Goal: Task Accomplishment & Management: Use online tool/utility

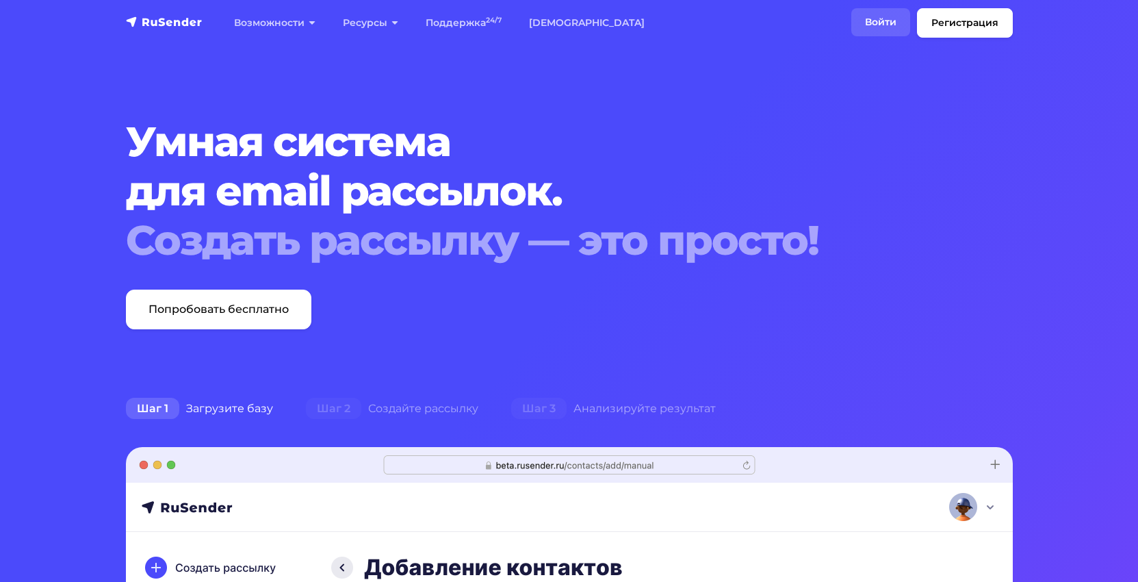
click at [877, 14] on link "Войти" at bounding box center [880, 22] width 59 height 28
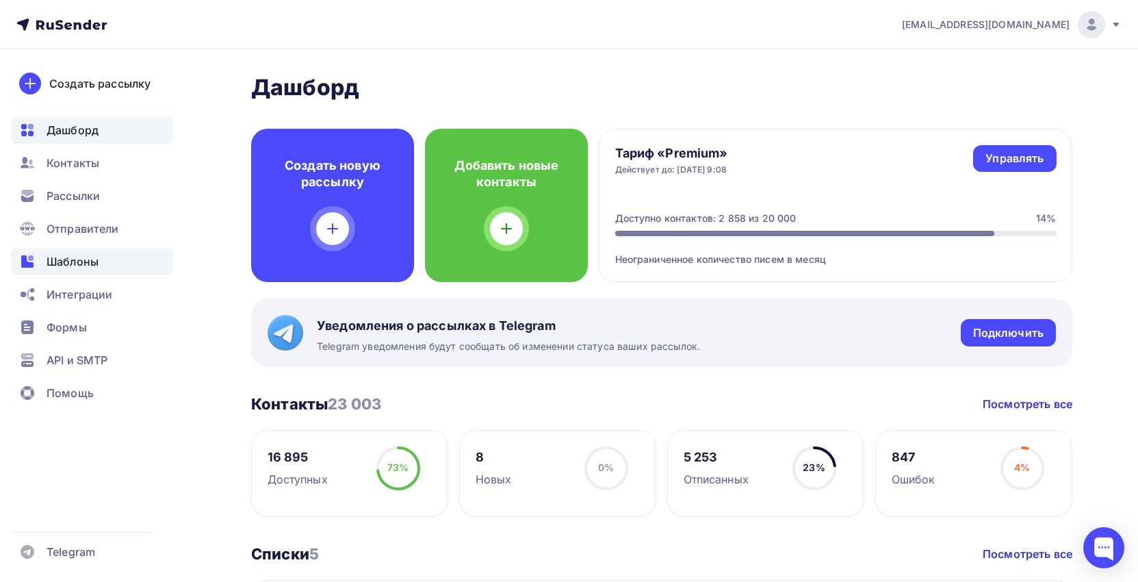
click at [56, 264] on span "Шаблоны" at bounding box center [73, 261] width 52 height 16
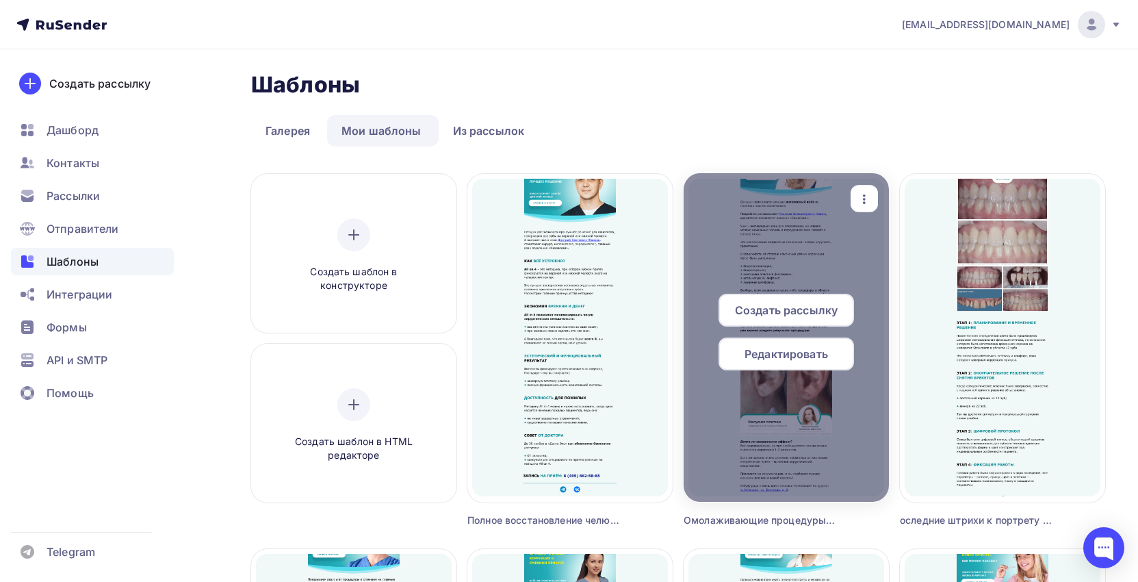
click at [875, 196] on div "button" at bounding box center [864, 198] width 27 height 27
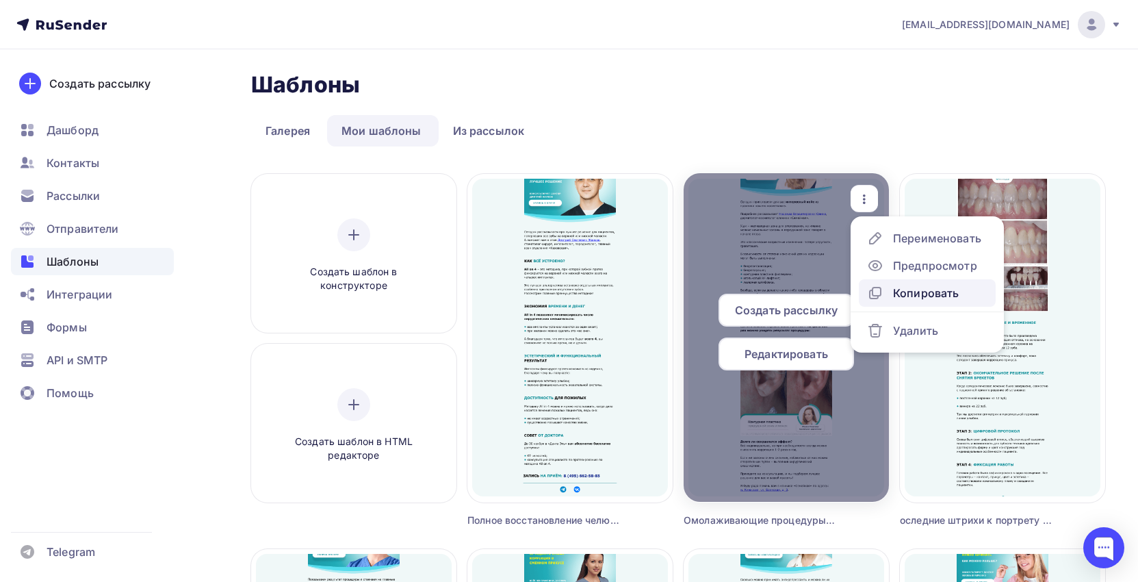
click at [903, 294] on div "Копировать" at bounding box center [926, 293] width 66 height 16
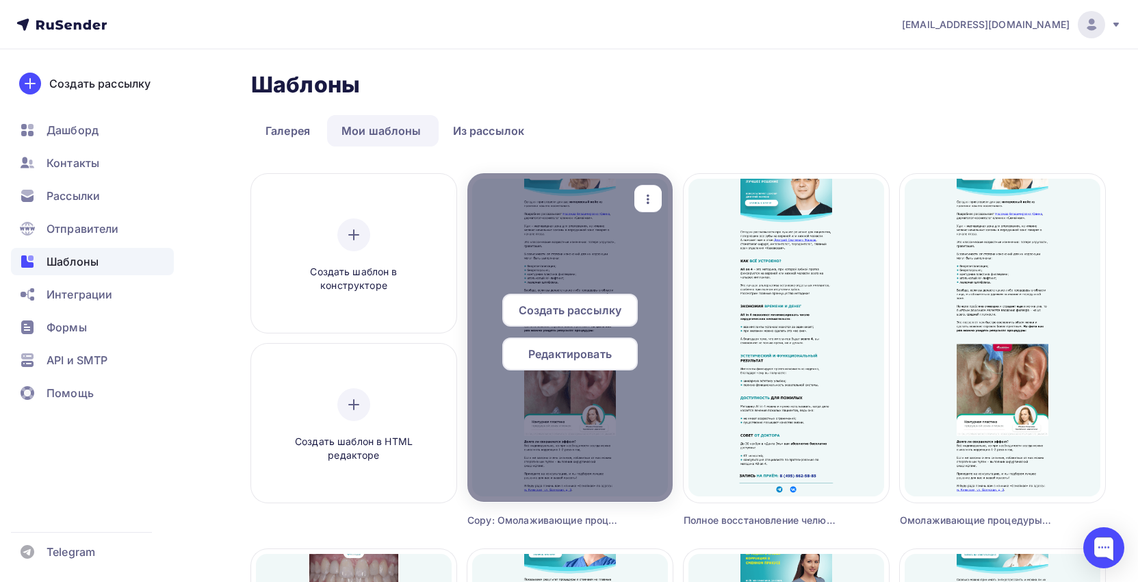
click at [653, 199] on icon "button" at bounding box center [648, 199] width 16 height 16
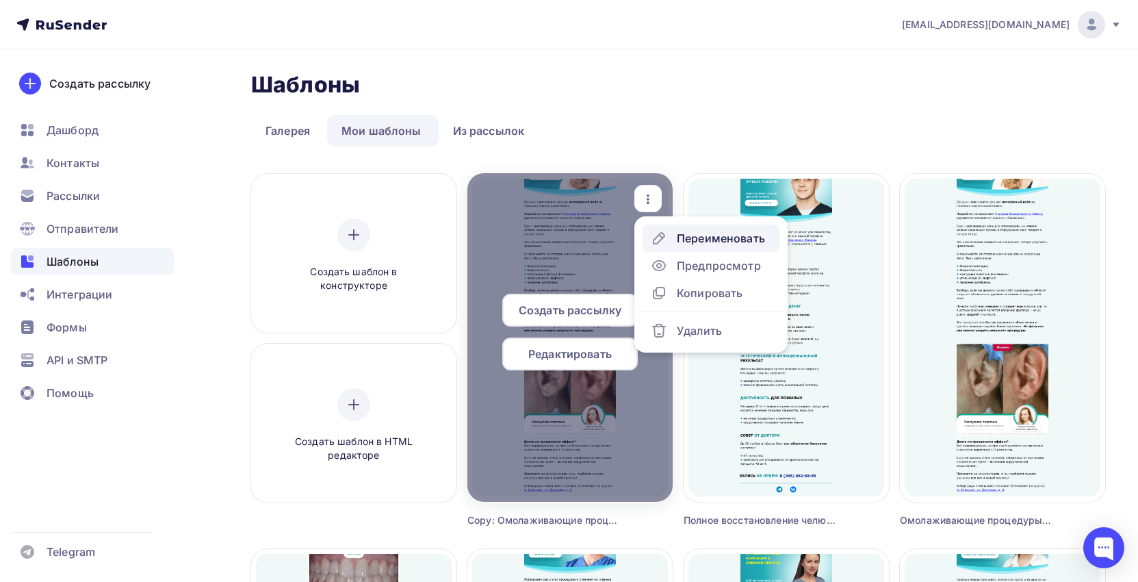
click at [675, 243] on div "Переименовать" at bounding box center [708, 238] width 114 height 16
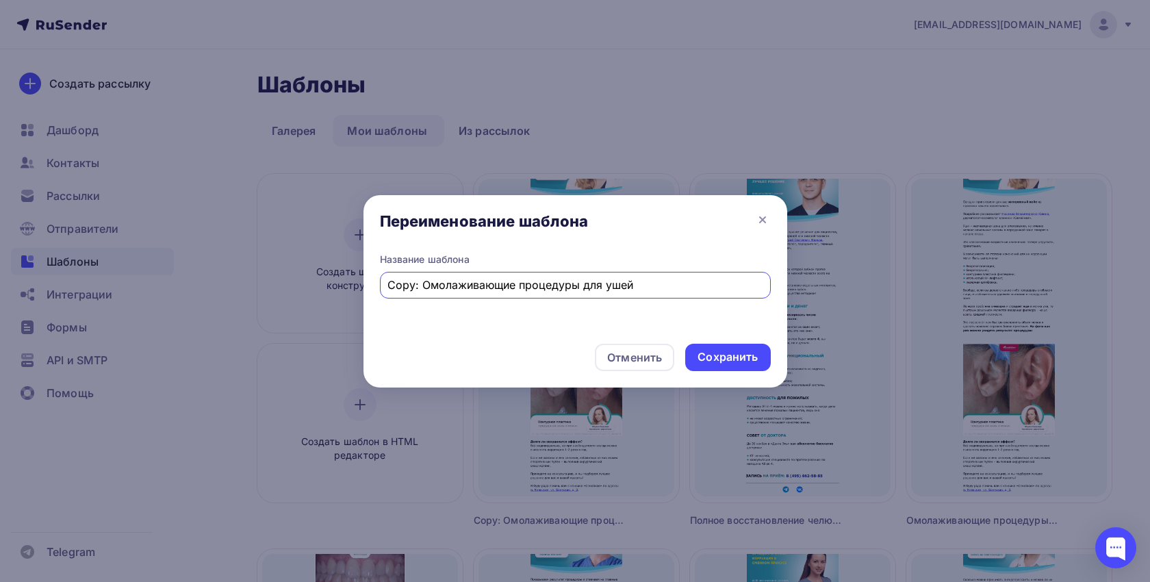
drag, startPoint x: 634, startPoint y: 282, endPoint x: 379, endPoint y: 291, distance: 255.4
click at [380, 291] on div "Название шаблона Copy: Омолаживающие процедуры для ушей" at bounding box center [575, 276] width 391 height 46
paste input "Удаление фиброаденомы при установленном импланте"
type input "Удаление фиброаденомы при установленном импланте"
click at [704, 355] on div "Сохранить" at bounding box center [727, 357] width 60 height 16
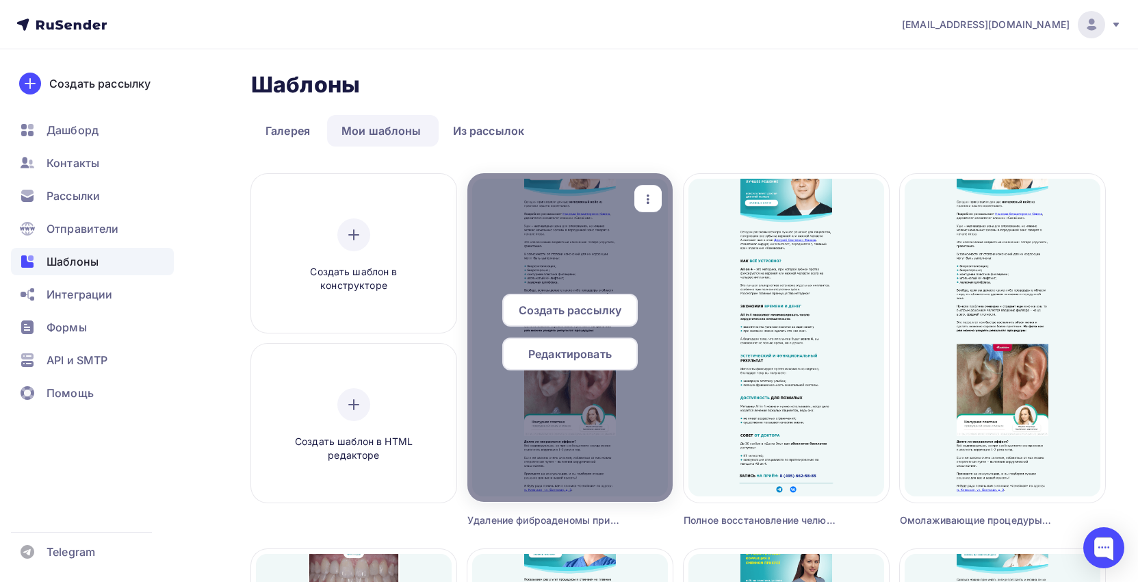
click at [569, 356] on span "Редактировать" at bounding box center [569, 354] width 83 height 16
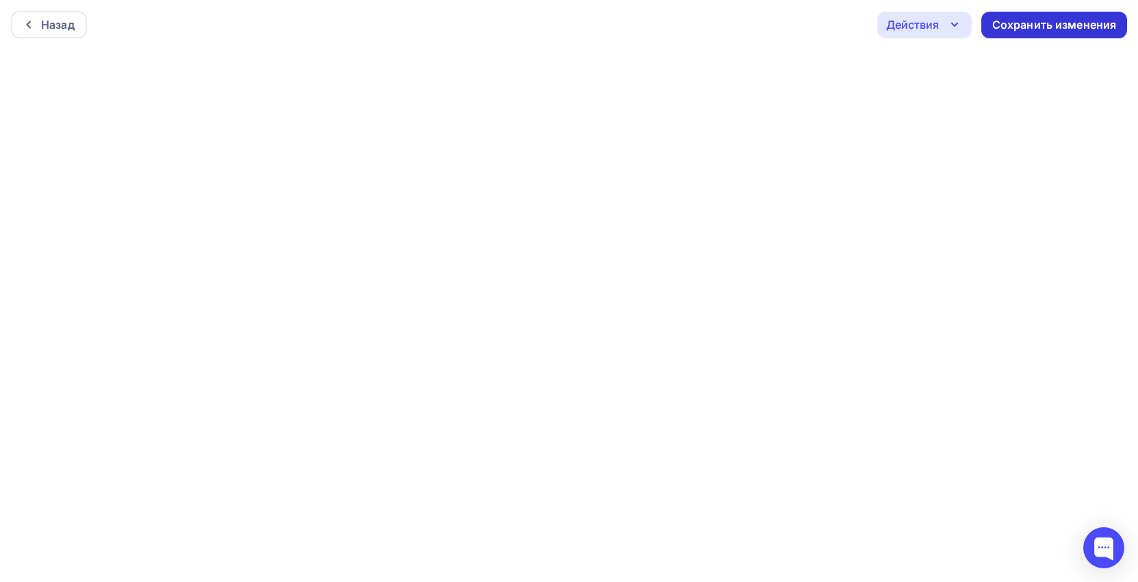
click at [1070, 25] on div "Сохранить изменения" at bounding box center [1054, 25] width 125 height 16
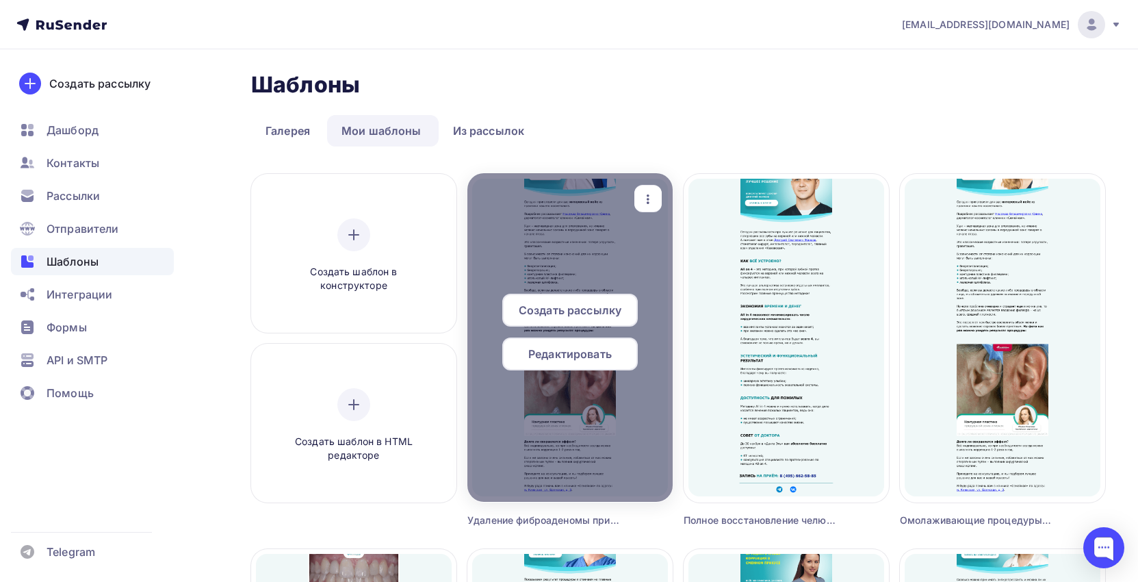
click at [577, 353] on span "Редактировать" at bounding box center [569, 354] width 83 height 16
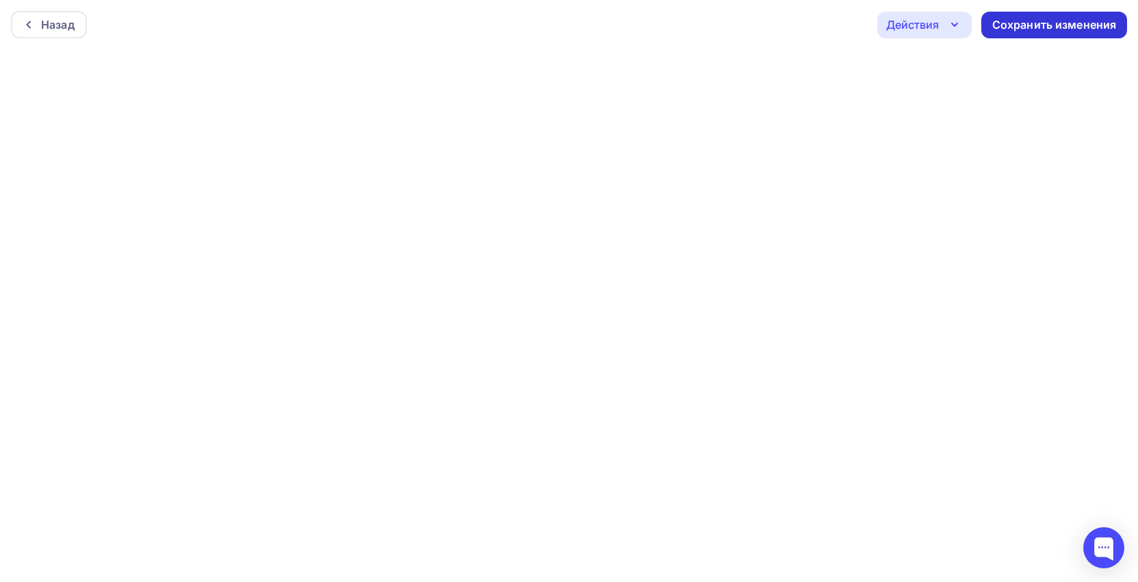
click at [1028, 31] on div "Сохранить изменения" at bounding box center [1054, 25] width 125 height 16
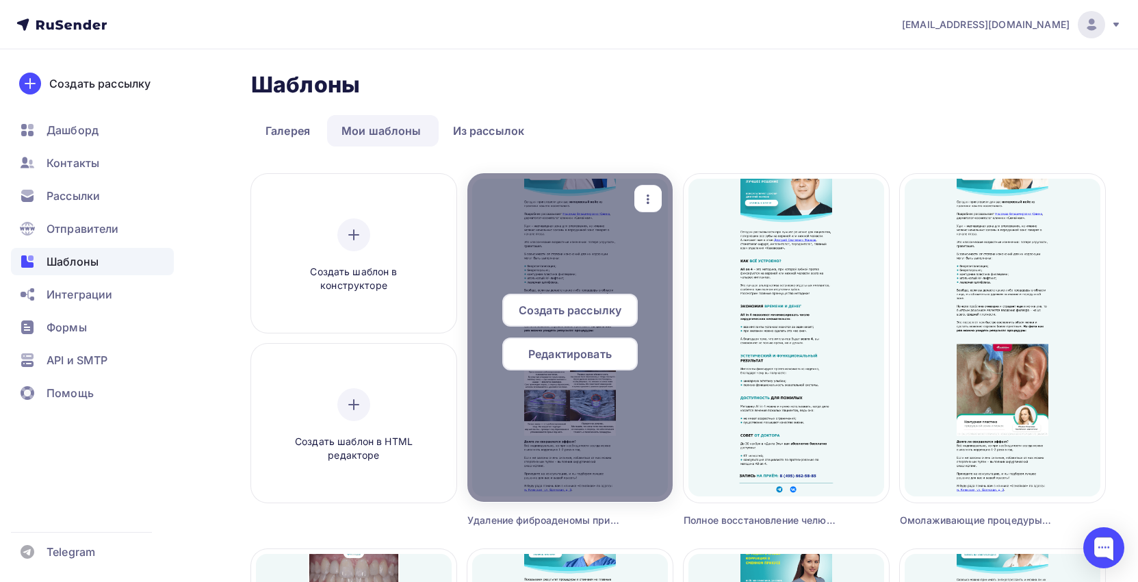
click at [595, 355] on span "Редактировать" at bounding box center [569, 354] width 83 height 16
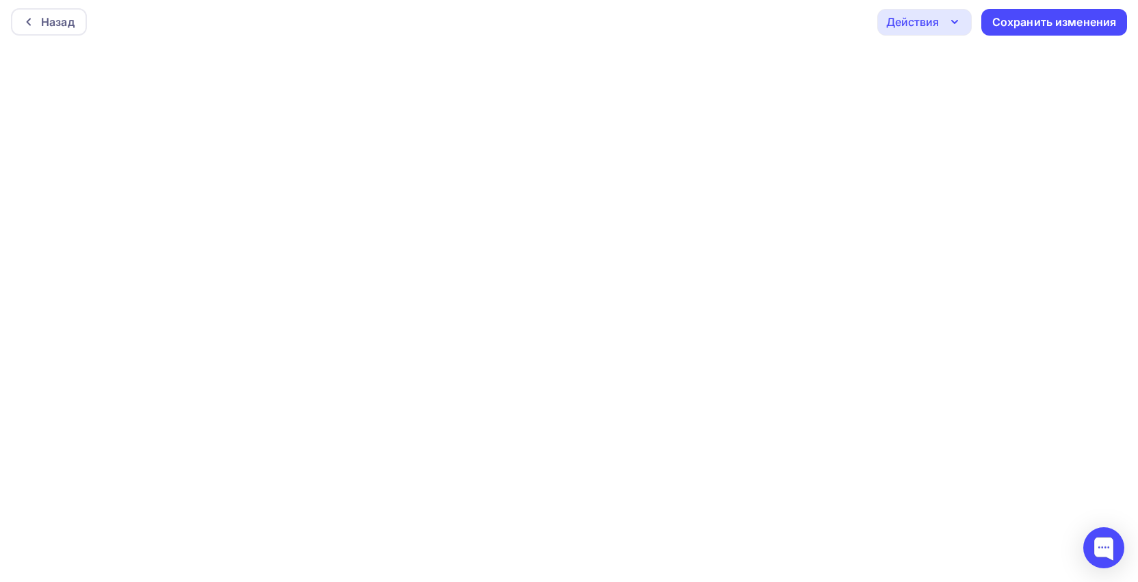
scroll to position [3, 0]
click at [1065, 27] on div "Сохранить изменения" at bounding box center [1054, 22] width 125 height 16
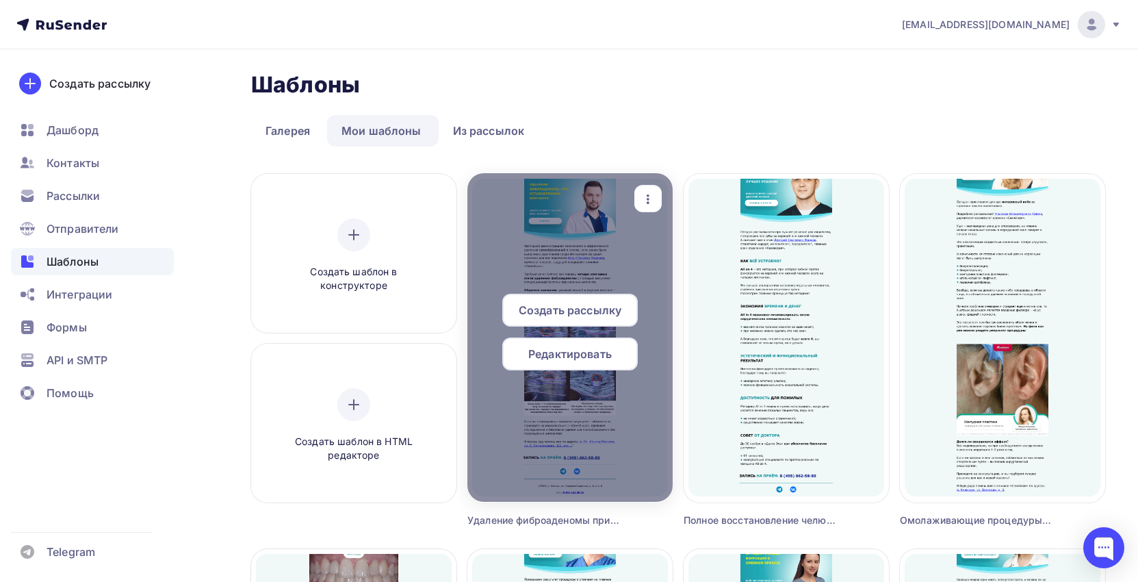
click at [571, 309] on span "Создать рассылку" at bounding box center [570, 310] width 103 height 16
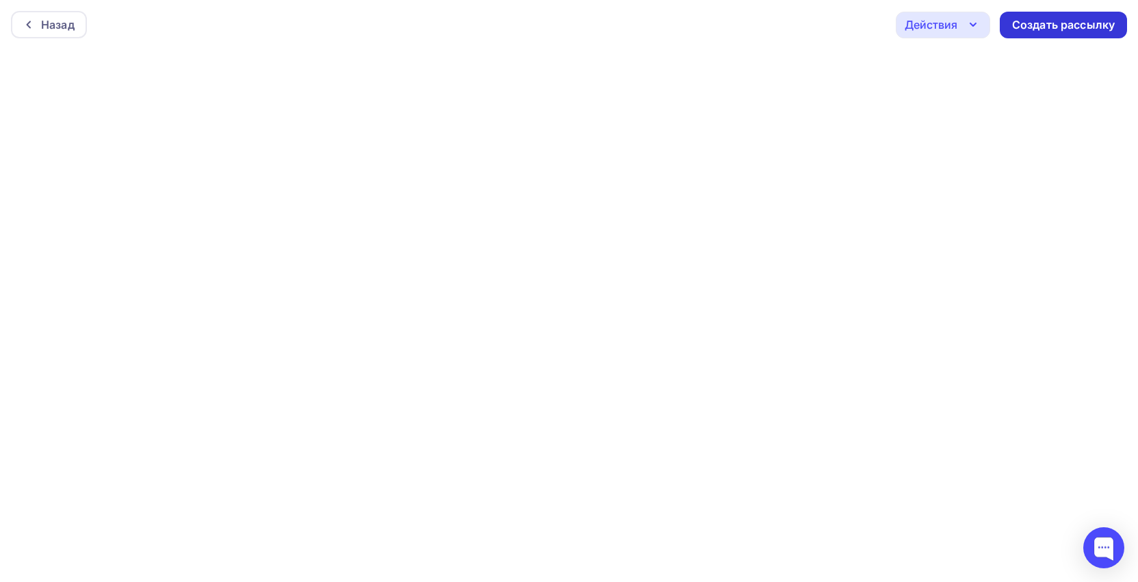
click at [1076, 33] on div "Создать рассылку" at bounding box center [1063, 25] width 127 height 27
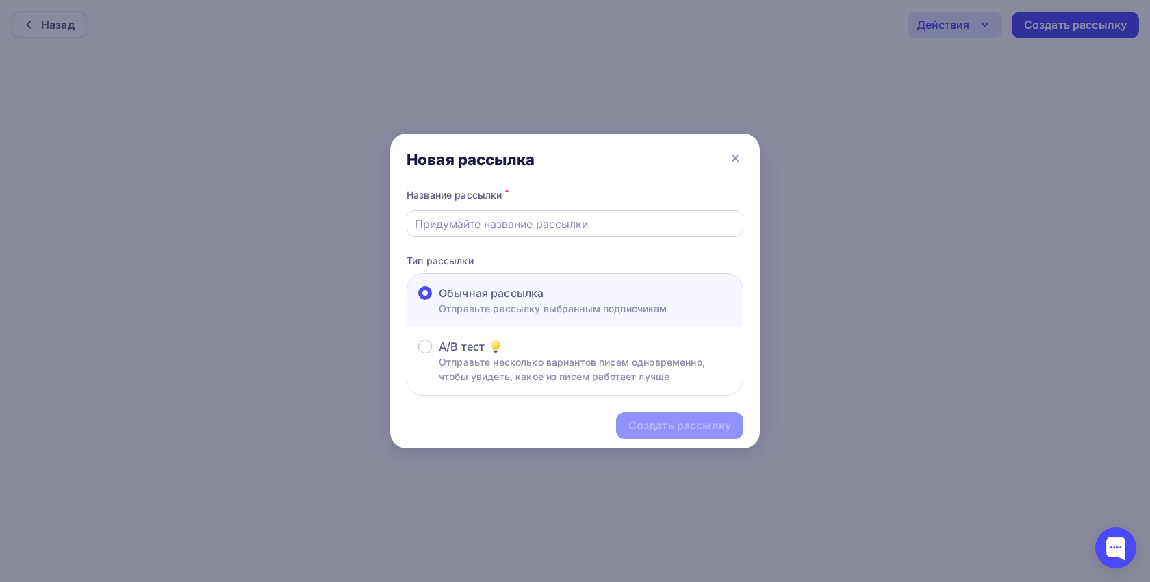
click at [522, 224] on input "text" at bounding box center [575, 224] width 321 height 16
paste input "Удаление фиброаденомы при установленном импланте"
type input "Удаление фиброаденомы при установленном импланте. Работа доктора [PERSON_NAME]"
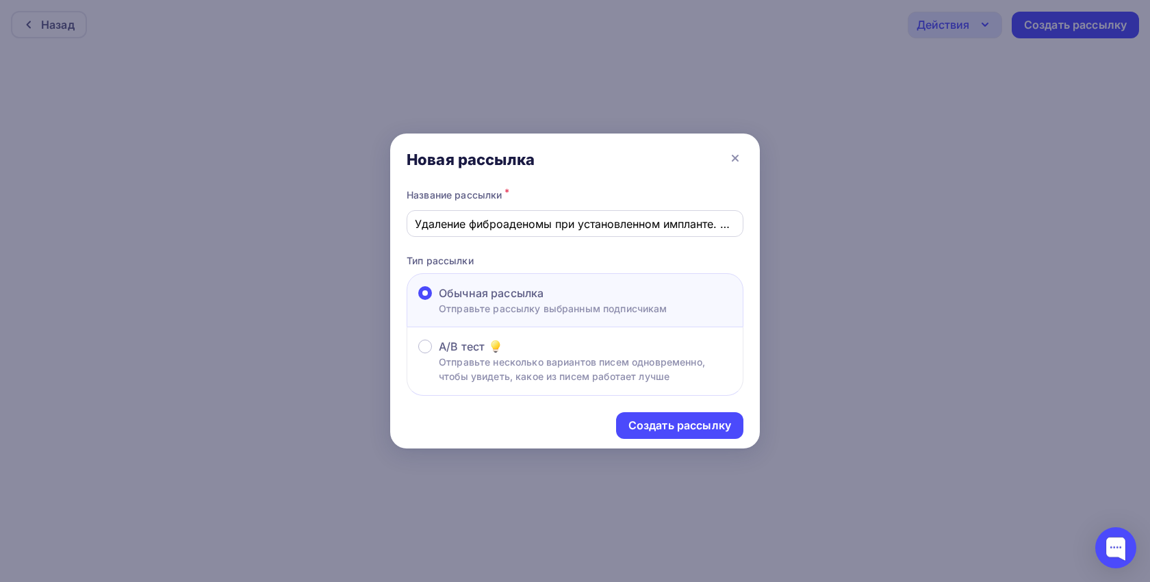
drag, startPoint x: 738, startPoint y: 224, endPoint x: 707, endPoint y: 224, distance: 30.8
click at [707, 224] on div "Удаление фиброаденомы при установленном импланте. Работа доктора [PERSON_NAME]" at bounding box center [575, 223] width 337 height 27
drag, startPoint x: 415, startPoint y: 223, endPoint x: 776, endPoint y: 224, distance: 361.4
click at [776, 224] on div "Новая рассылка Название рассылки * Удаление фиброаденомы при установленном импл…" at bounding box center [575, 291] width 1150 height 582
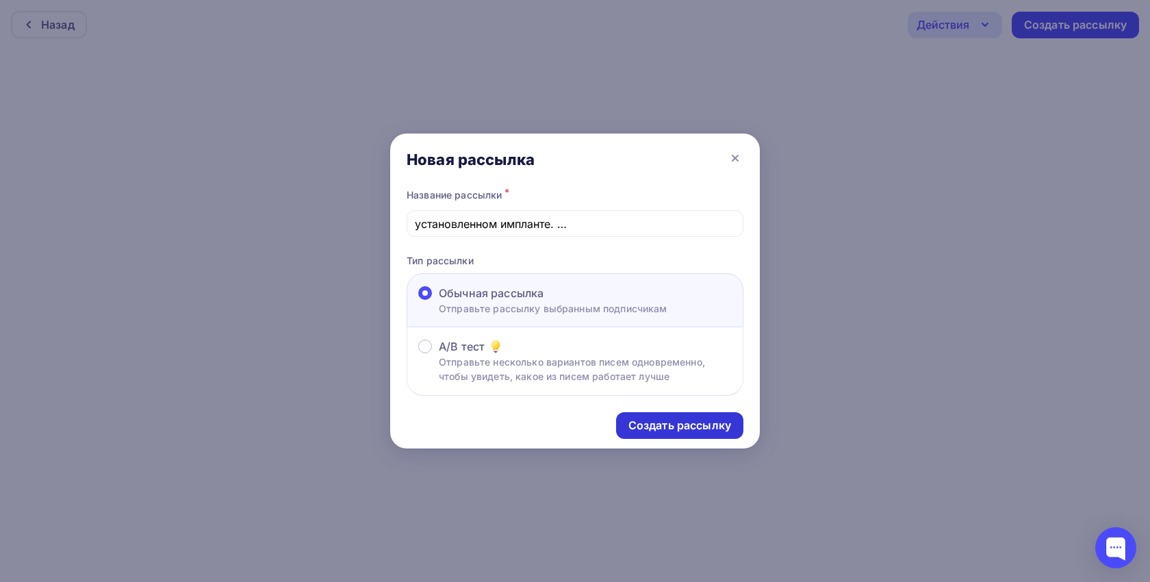
click at [707, 417] on div "Создать рассылку" at bounding box center [679, 425] width 103 height 16
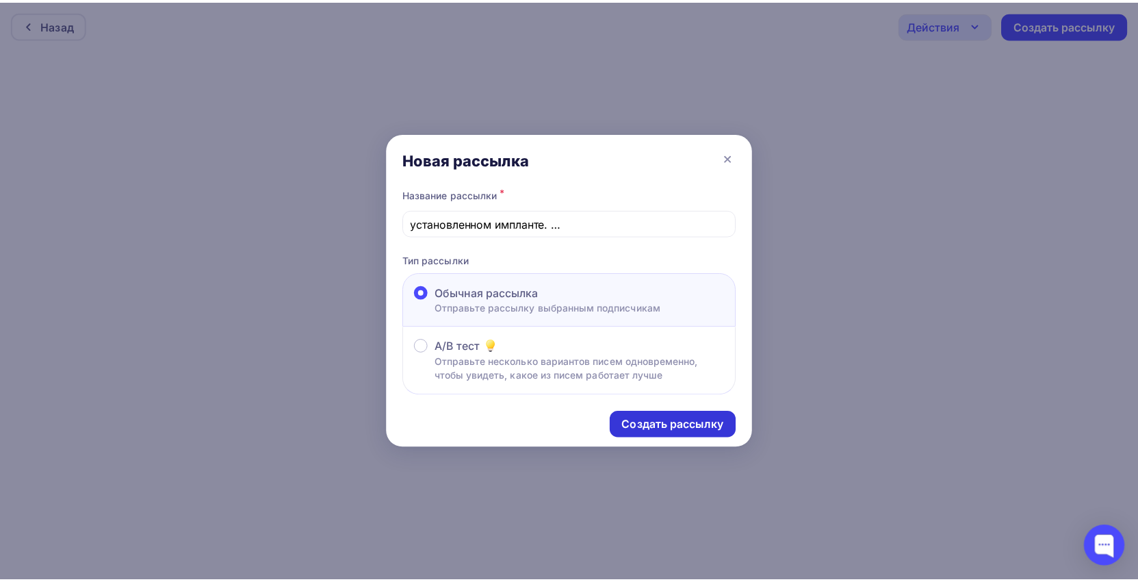
scroll to position [0, 0]
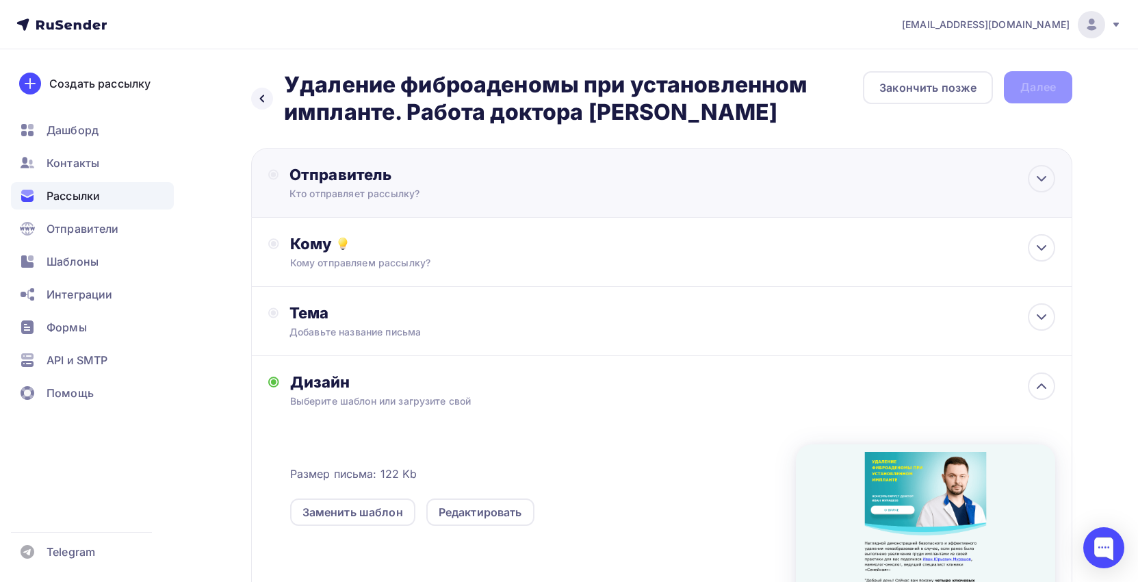
click at [485, 197] on div "Кто отправляет рассылку?" at bounding box center [422, 194] width 267 height 14
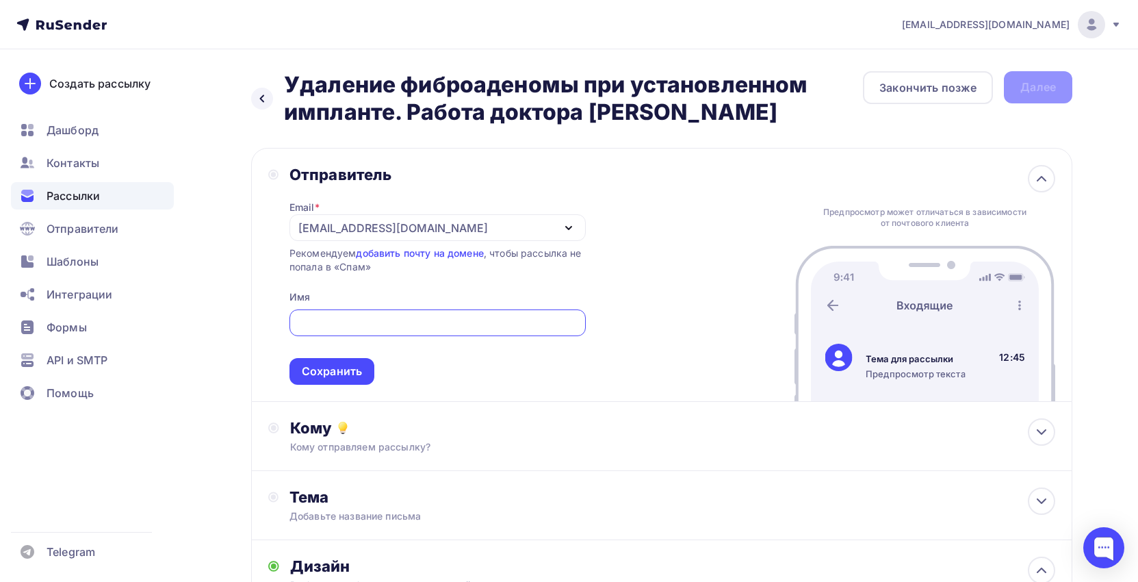
click at [447, 229] on div "[EMAIL_ADDRESS][DOMAIN_NAME]" at bounding box center [437, 227] width 296 height 27
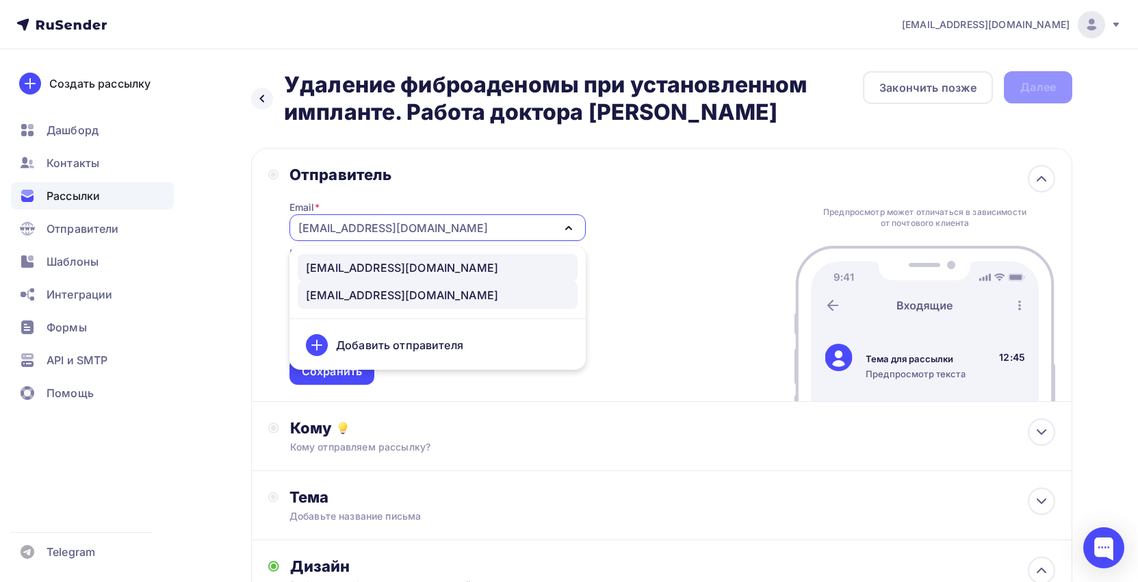
click at [431, 264] on div "[EMAIL_ADDRESS][DOMAIN_NAME]" at bounding box center [437, 267] width 263 height 16
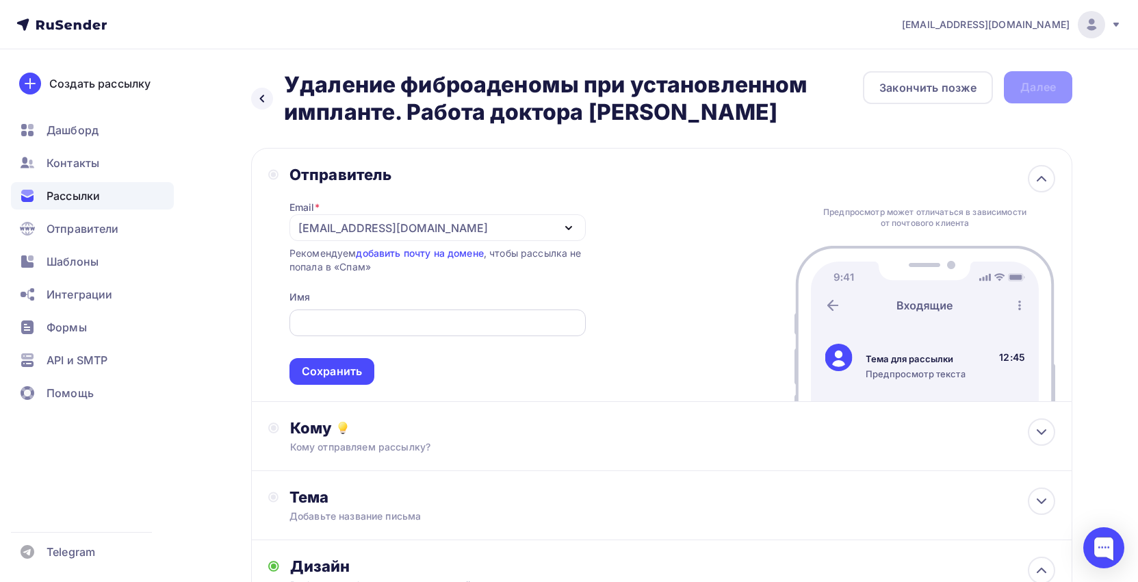
click at [392, 319] on input "text" at bounding box center [437, 323] width 281 height 16
type input "клиника "СЕМЕЙНАЯ""
click at [326, 374] on div "Сохранить" at bounding box center [332, 371] width 60 height 16
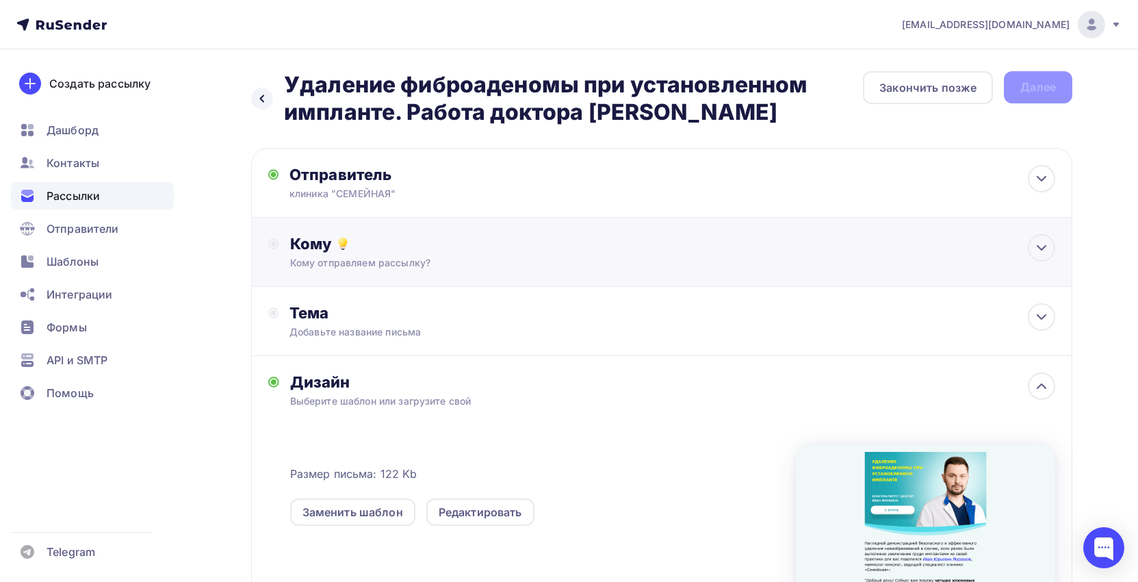
click at [393, 266] on div "Кому отправляем рассылку?" at bounding box center [634, 263] width 689 height 14
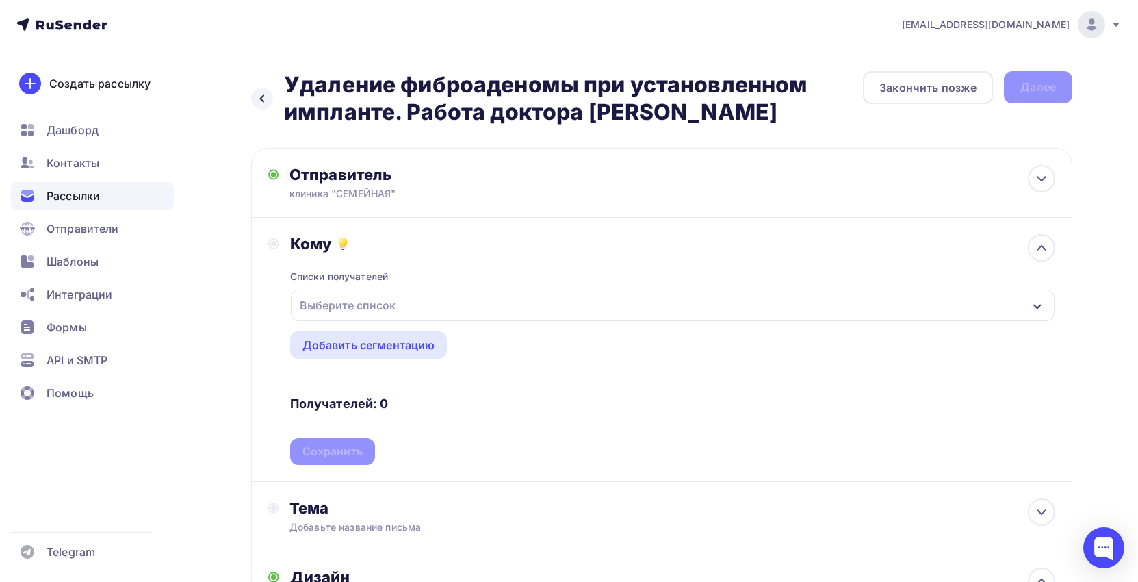
click at [384, 309] on div "Выберите список" at bounding box center [347, 305] width 107 height 25
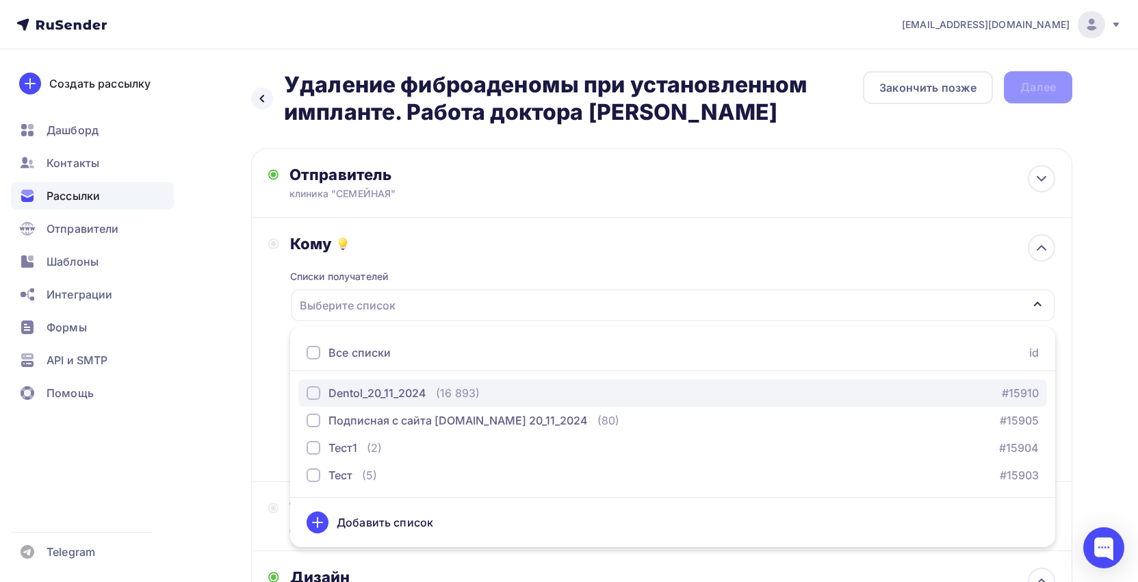
click at [392, 393] on div "Dentol_20_11_2024" at bounding box center [378, 393] width 98 height 16
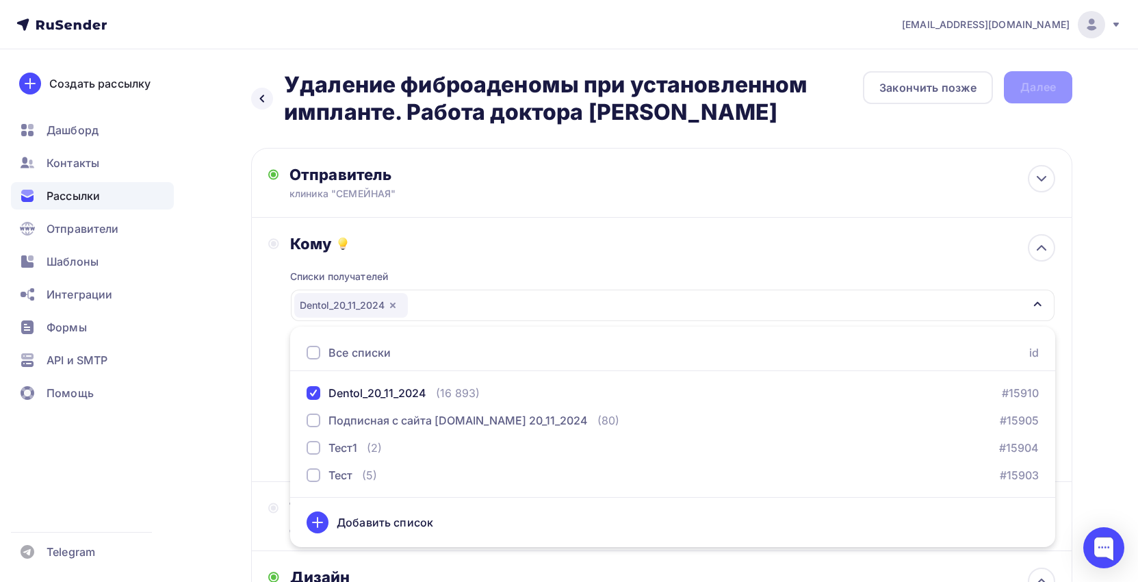
click at [260, 352] on div "Кому Списки получателей Dentol_20_11_2024 Все списки id Dentol_20_11_2024 (16 8…" at bounding box center [661, 350] width 821 height 264
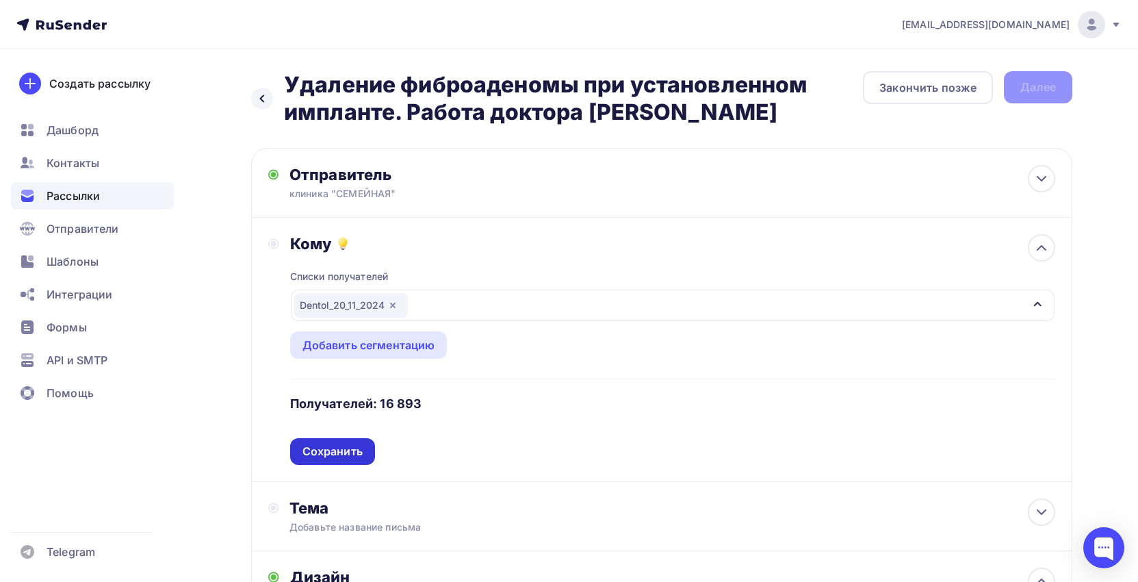
click at [349, 448] on div "Сохранить" at bounding box center [332, 451] width 60 height 16
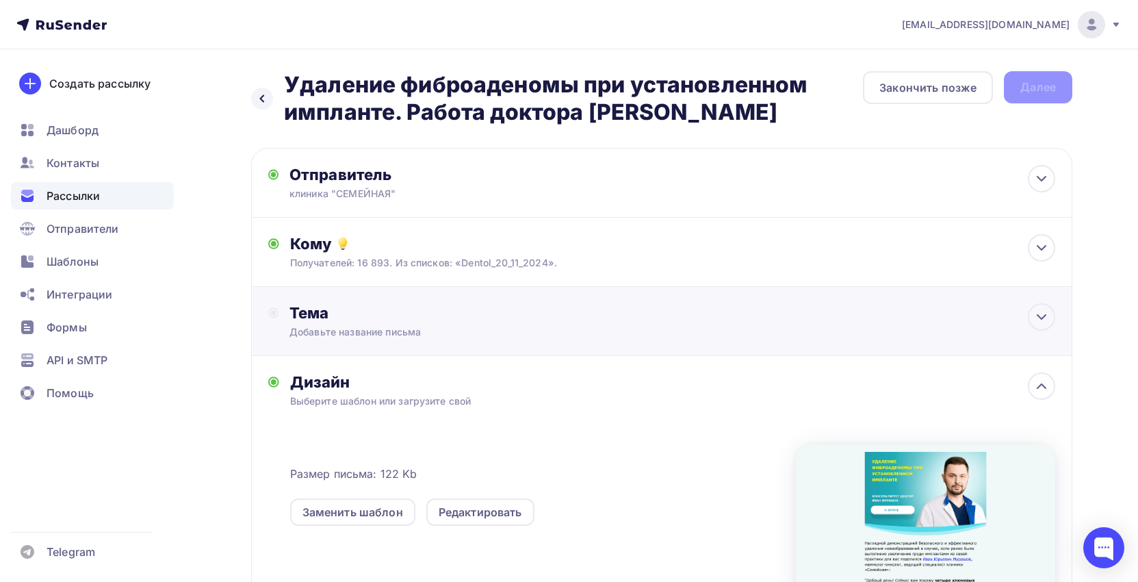
click at [374, 335] on div "Добавьте название письма" at bounding box center [411, 332] width 244 height 14
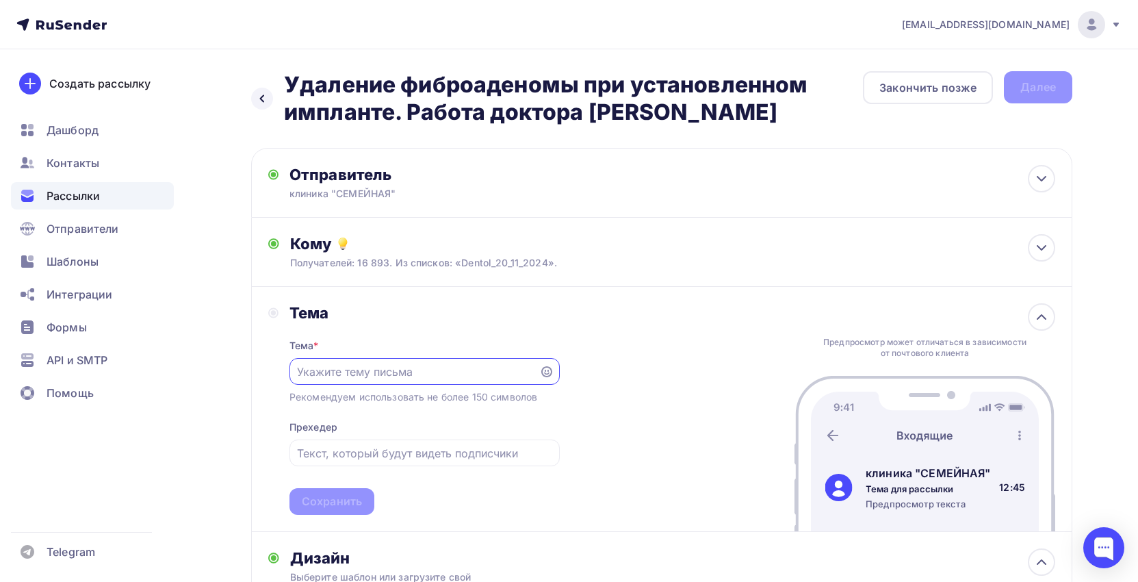
paste input "Удаление фиброаденомы при установленном импланте. Работа доктора [PERSON_NAME]"
click at [351, 373] on input "Удаление фиброаденомы при установленном импланте. Работа доктора [PERSON_NAME]" at bounding box center [414, 371] width 234 height 16
type input "Удаление фиброаденомы при установленном импланте: работа доктора [PERSON_NAME]"
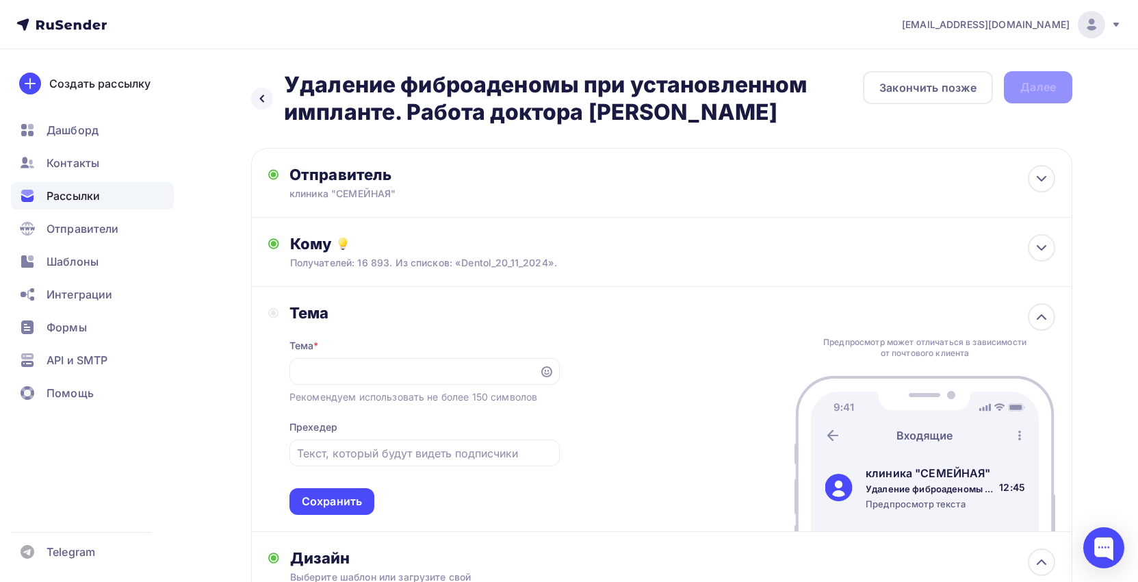
click at [556, 333] on div "Тема * Удаление фиброаденомы при установленном импланте: работа доктора [PERSON…" at bounding box center [424, 418] width 270 height 192
click at [335, 460] on input "text" at bounding box center [424, 453] width 255 height 16
paste input "Наглядная демонстрация безопасного и эффективного удаления новообразований в сл…"
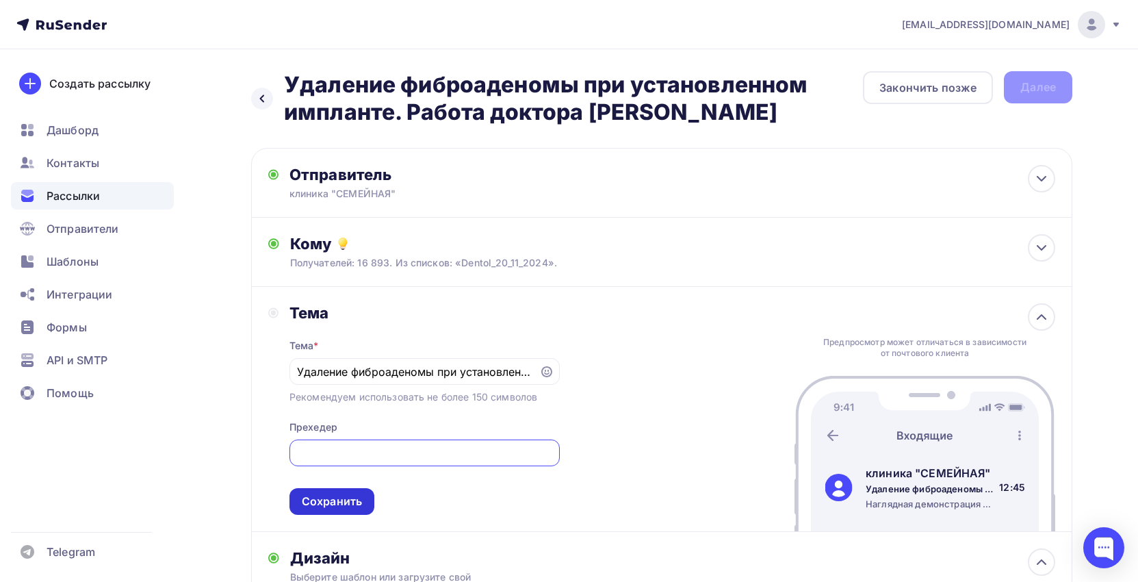
type input "Наглядная демонстрация безопасного и эффективного удаления новообразований в сл…"
click at [337, 507] on div "Сохранить" at bounding box center [332, 501] width 60 height 16
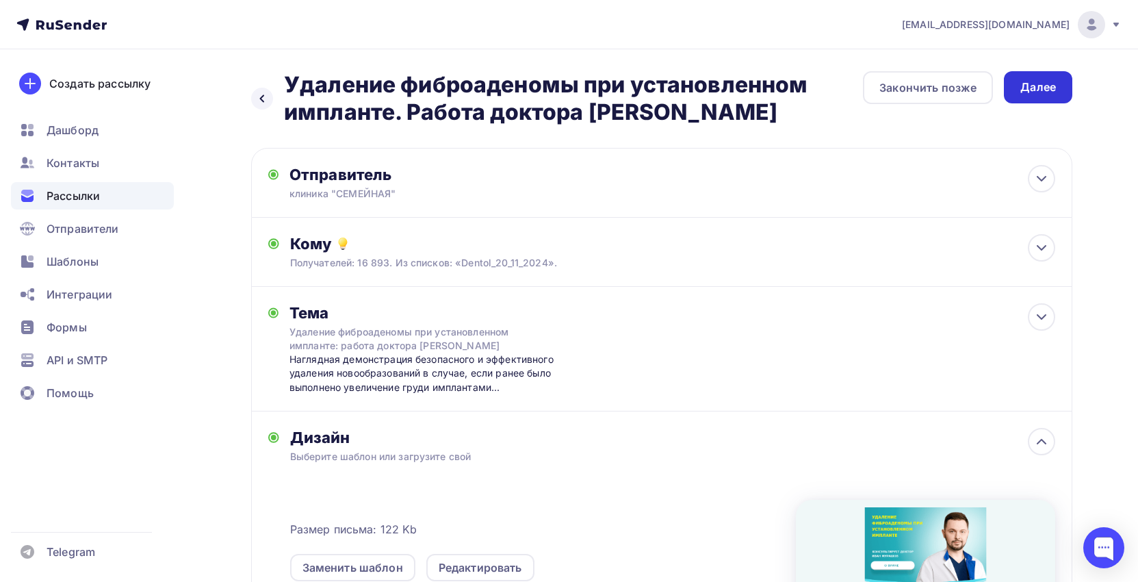
click at [1053, 91] on div "Далее" at bounding box center [1038, 87] width 36 height 16
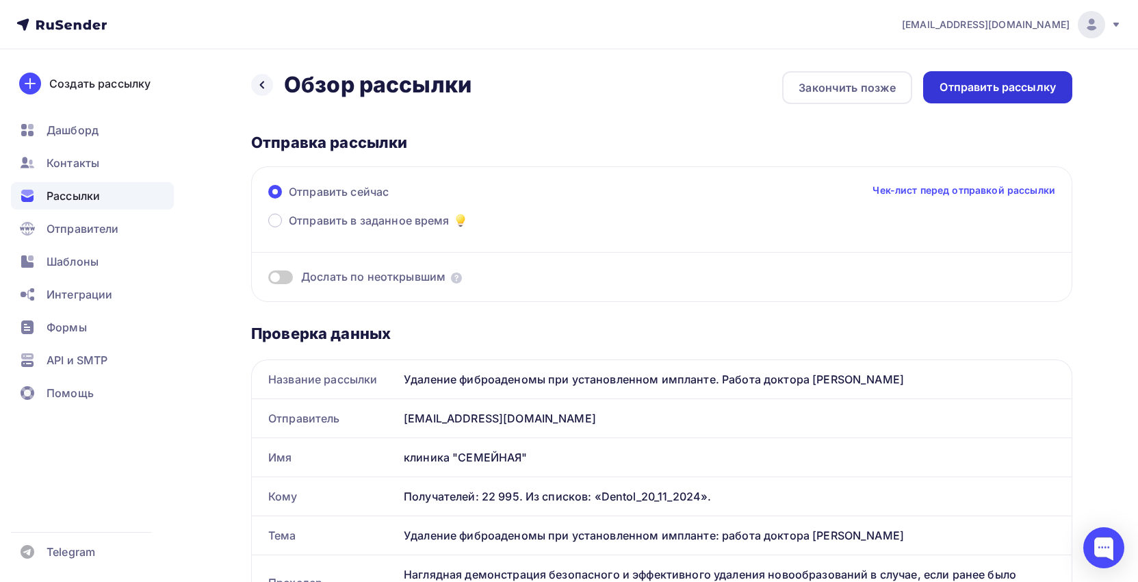
click at [1002, 82] on div "Отправить рассылку" at bounding box center [998, 87] width 116 height 16
